Goal: Find specific page/section: Find specific page/section

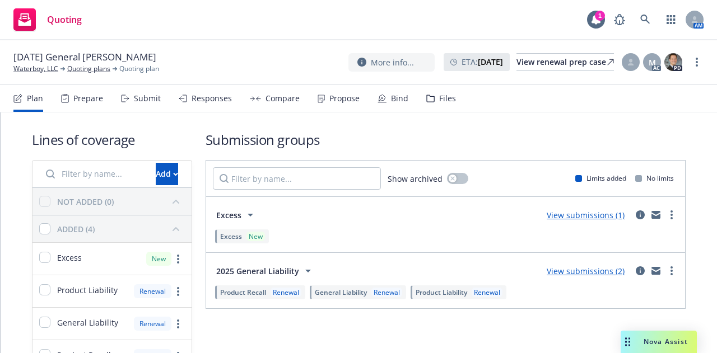
scroll to position [67, 0]
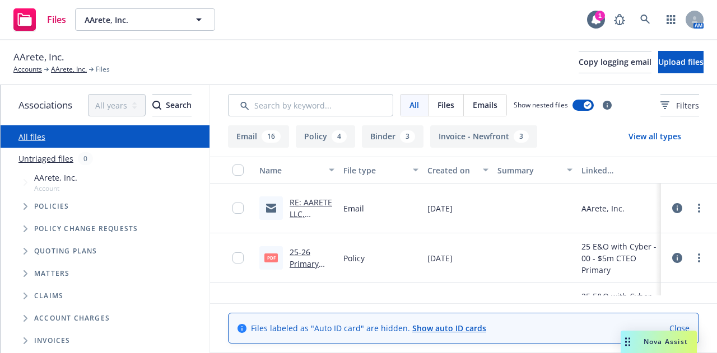
click at [43, 28] on div "Files" at bounding box center [39, 19] width 53 height 22
click at [35, 13] on rect at bounding box center [24, 19] width 22 height 22
click at [156, 18] on span "AArete, Inc." at bounding box center [133, 20] width 97 height 12
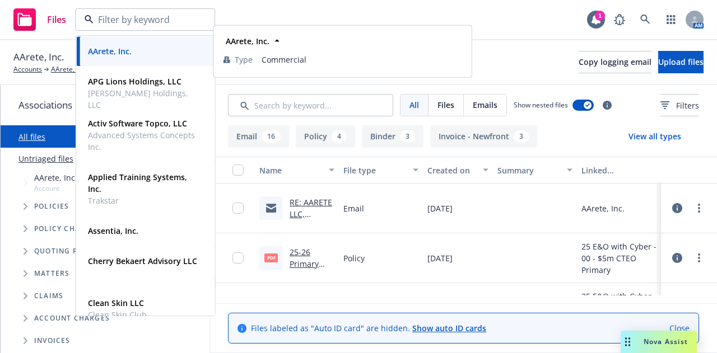
click at [166, 54] on div "AArete, Inc." at bounding box center [145, 51] width 124 height 16
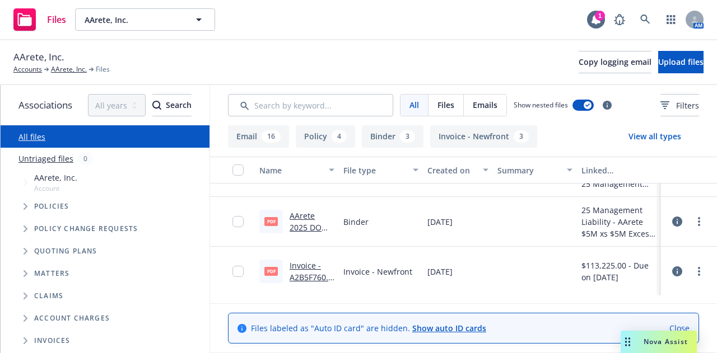
scroll to position [1910, 0]
